Goal: Find specific page/section: Locate a particular part of the current website

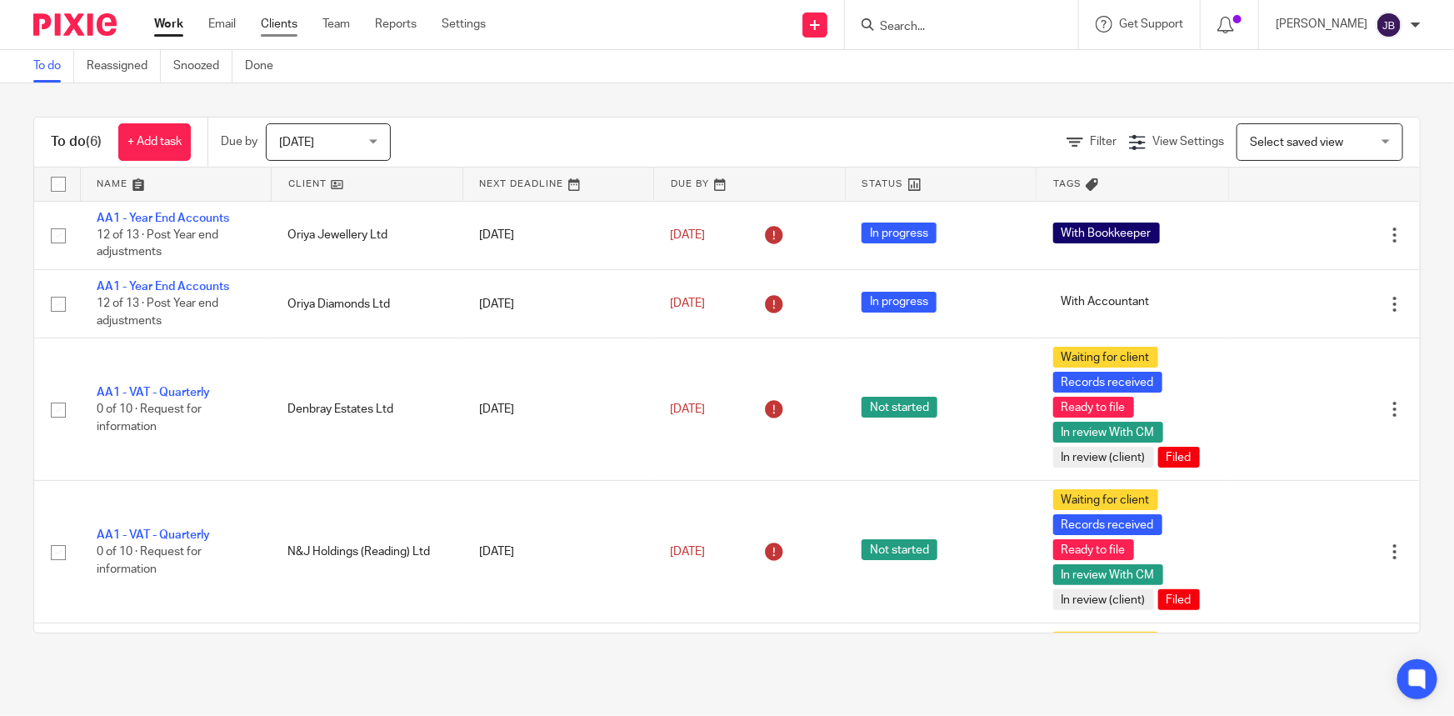
click at [289, 26] on link "Clients" at bounding box center [279, 24] width 37 height 17
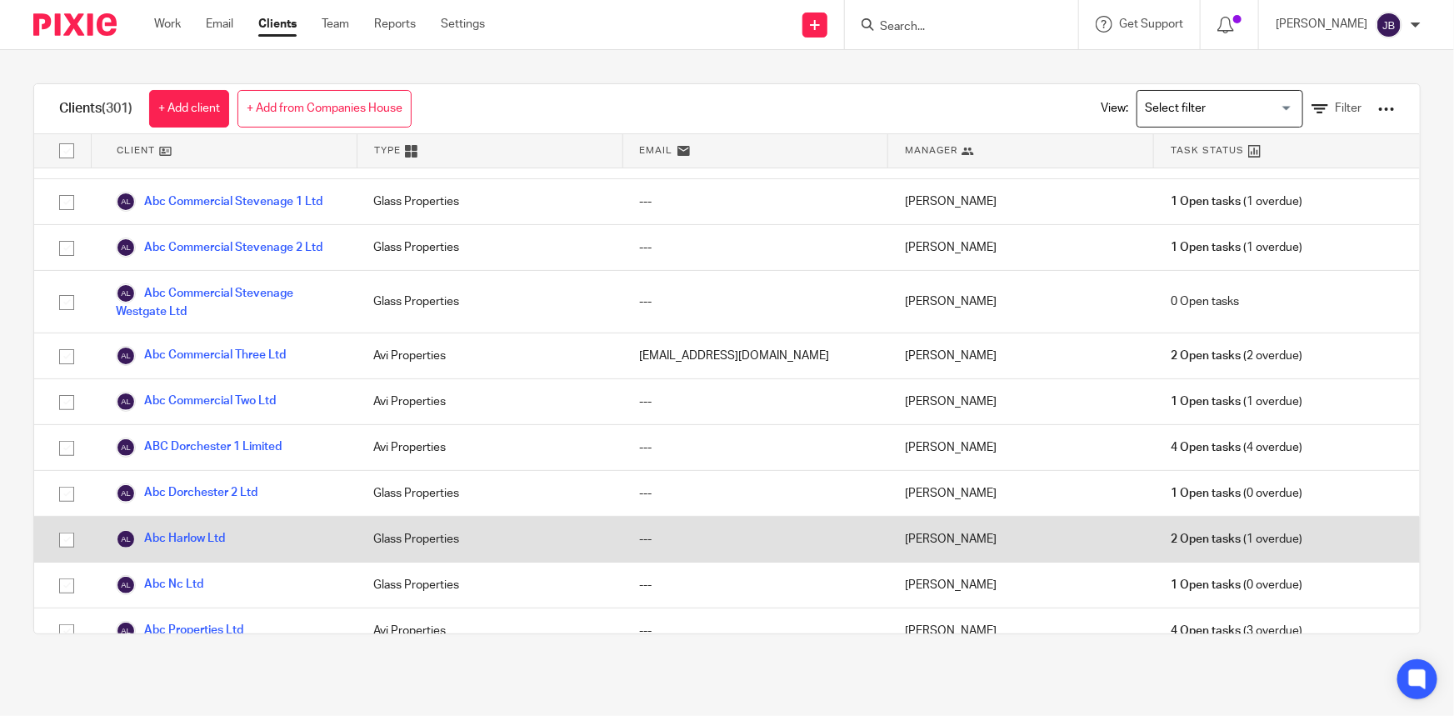
scroll to position [303, 0]
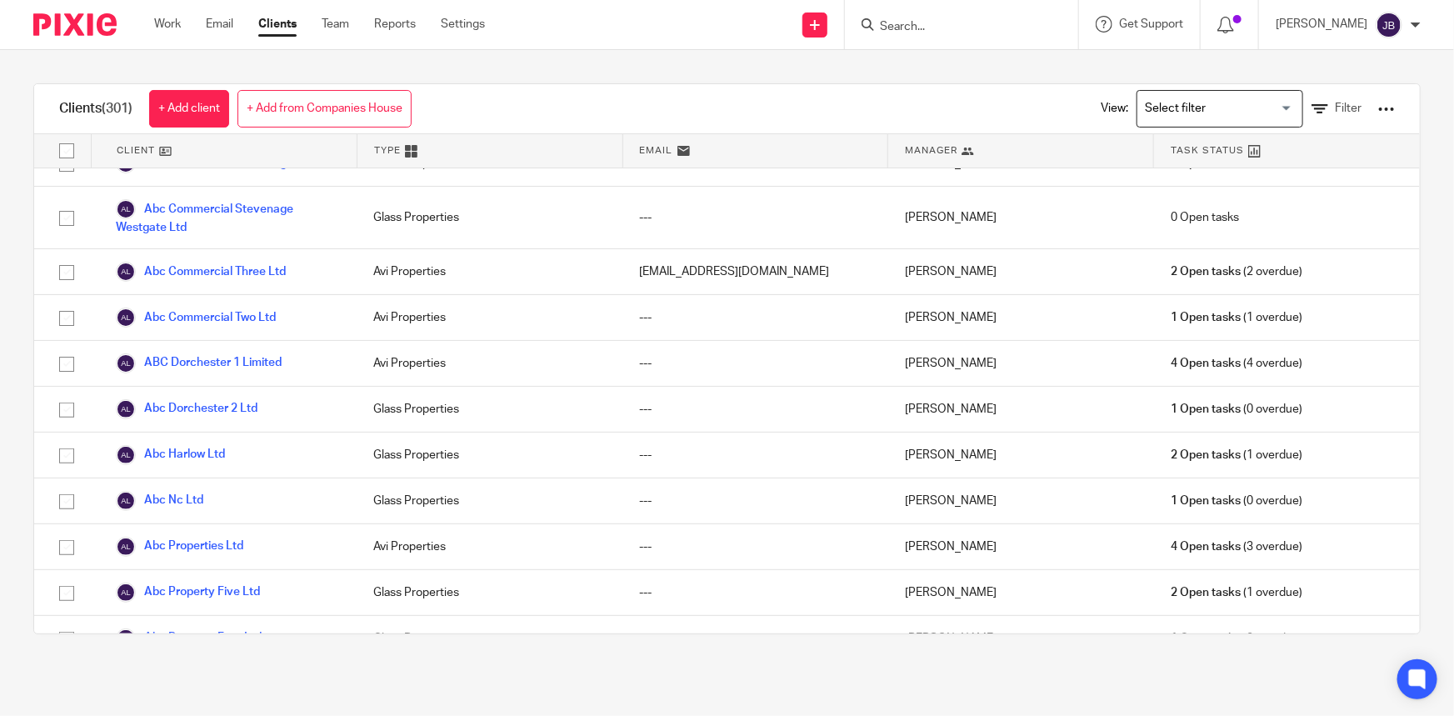
click at [1027, 33] on form at bounding box center [967, 24] width 178 height 21
click at [976, 23] on input "Search" at bounding box center [953, 27] width 150 height 15
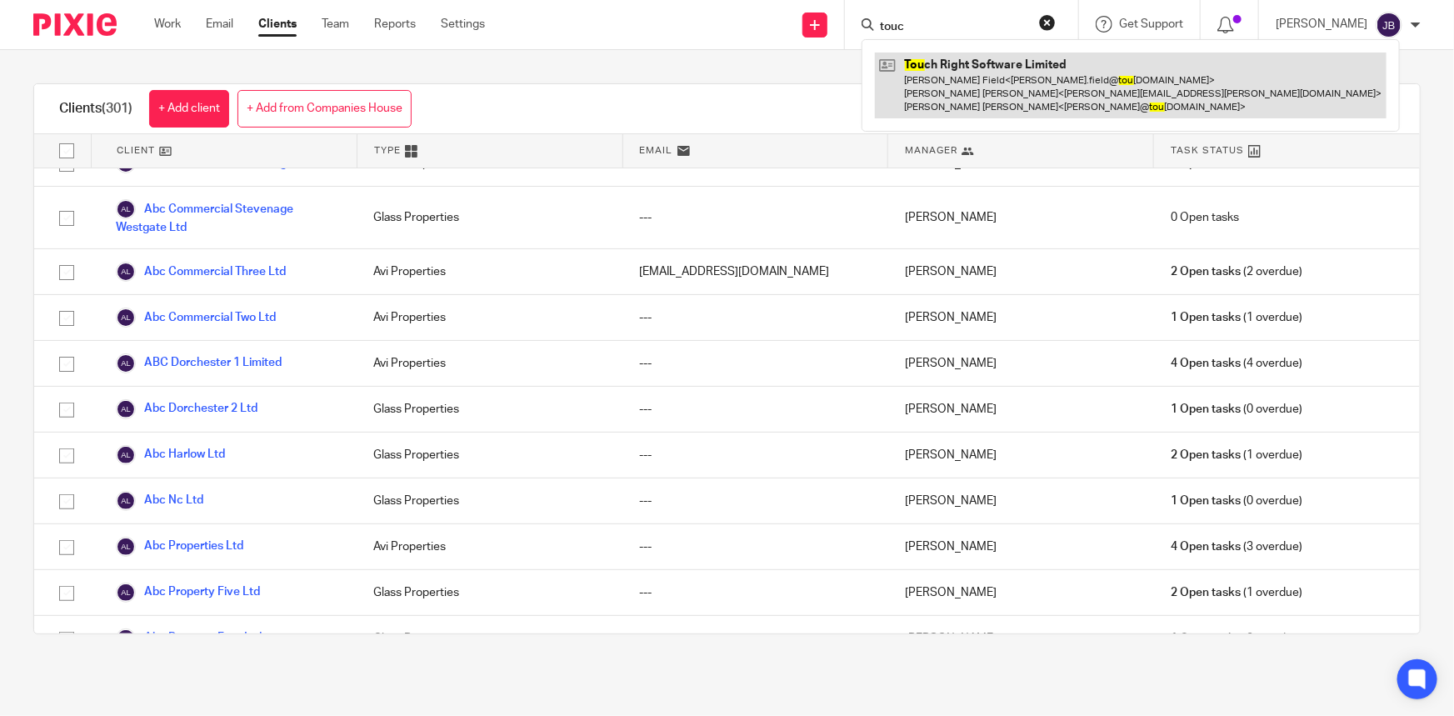
type input "touc"
click at [1001, 75] on link at bounding box center [1131, 86] width 512 height 66
click at [1007, 58] on link at bounding box center [1131, 86] width 512 height 66
click at [1093, 78] on link at bounding box center [1131, 86] width 512 height 66
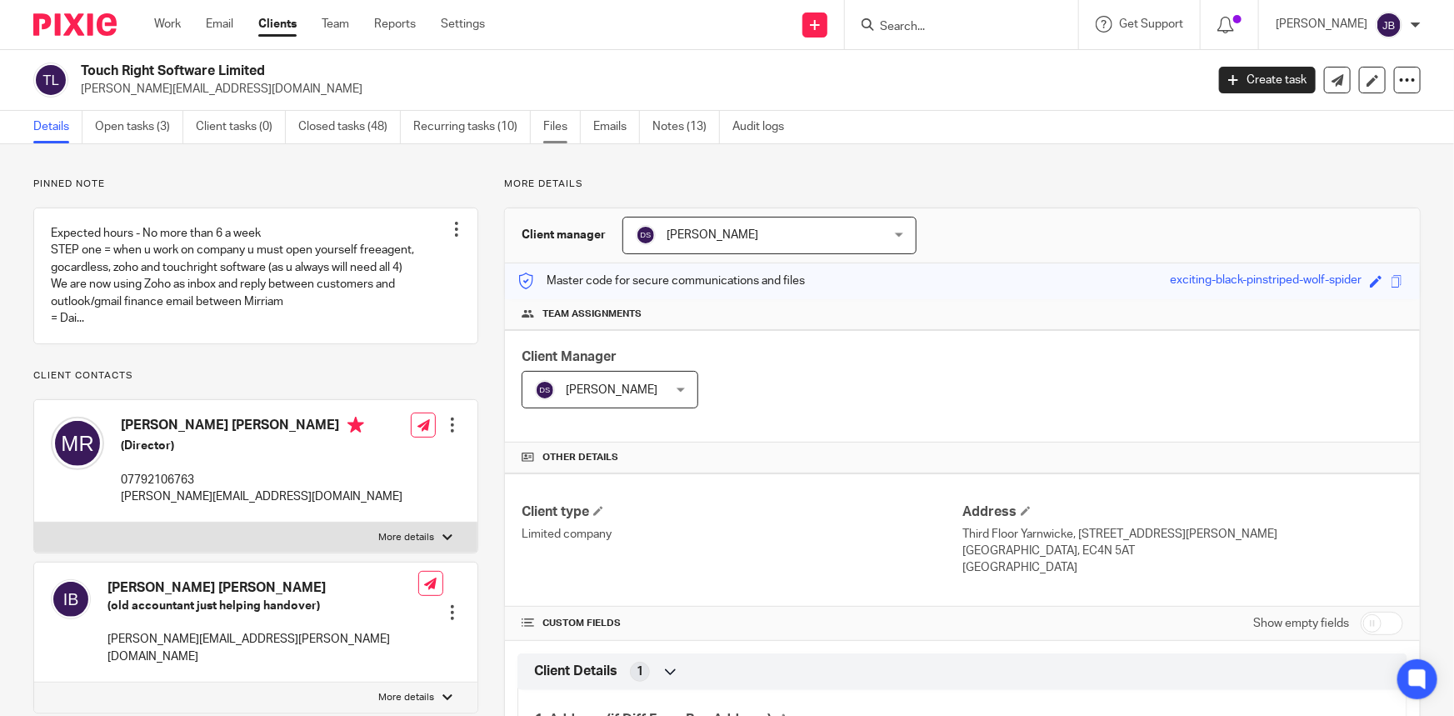
click at [556, 133] on link "Files" at bounding box center [562, 127] width 38 height 33
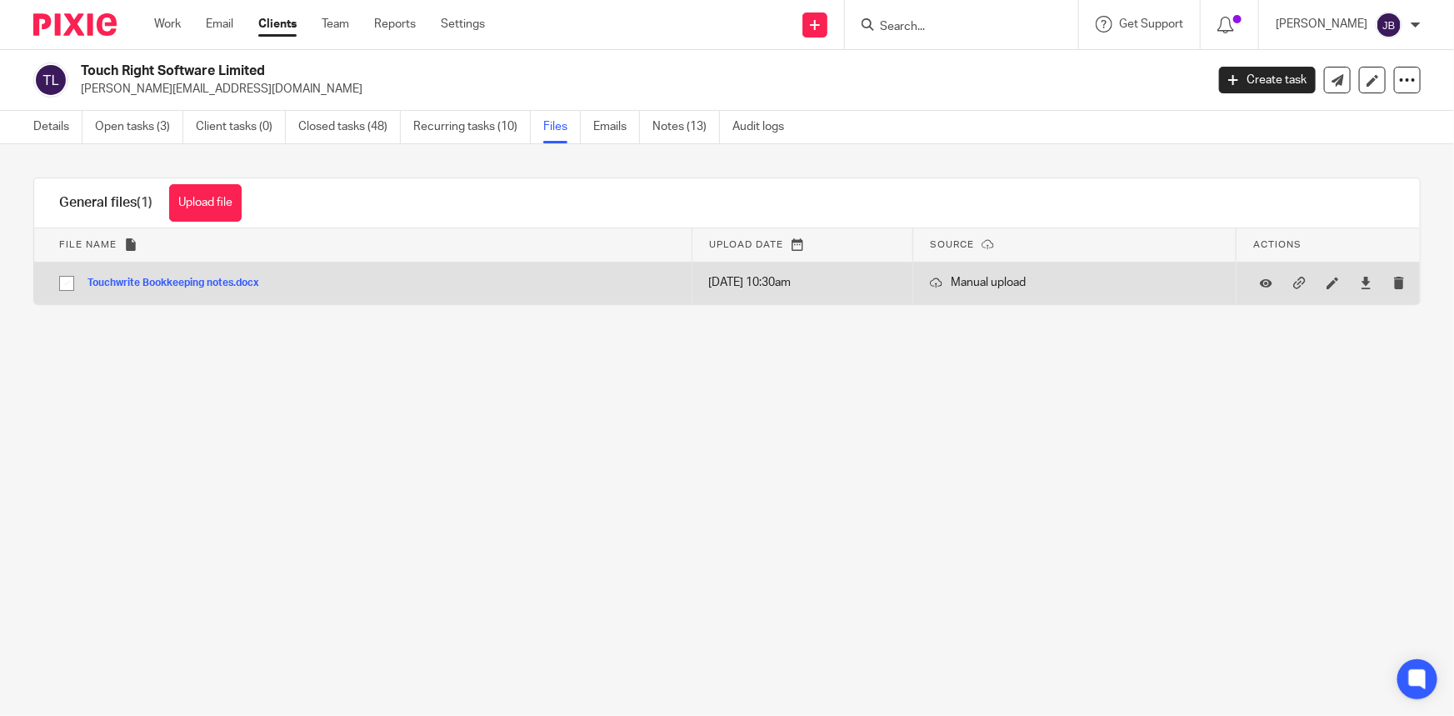
click at [164, 278] on button "Touchwrite Bookkeeping notes.docx" at bounding box center [180, 284] width 184 height 12
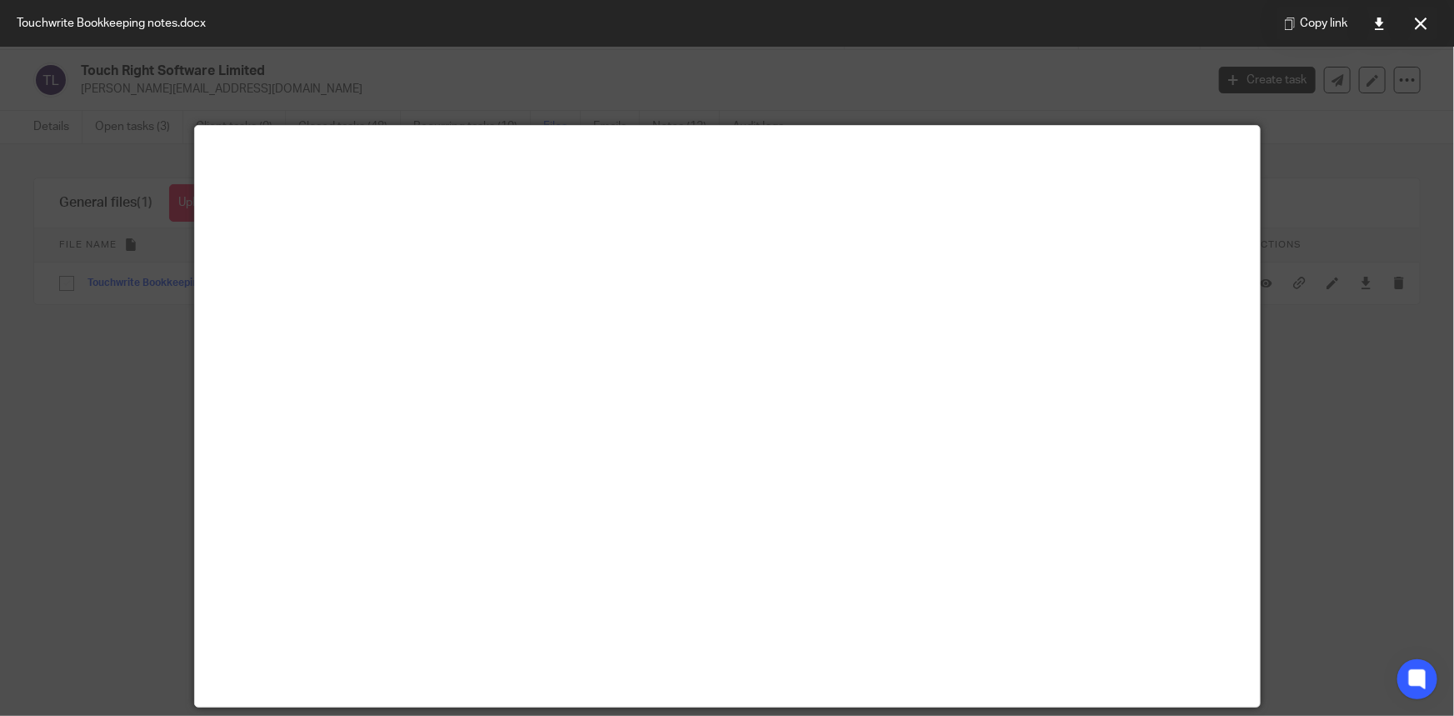
click at [1370, 186] on div at bounding box center [727, 358] width 1454 height 716
click at [208, 366] on main at bounding box center [727, 416] width 1065 height 581
click at [1423, 24] on icon at bounding box center [1421, 24] width 13 height 13
